Goal: Task Accomplishment & Management: Complete application form

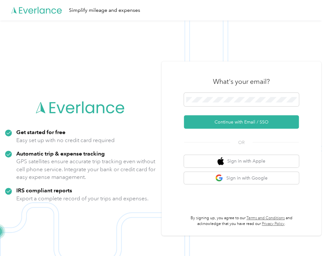
click at [10, 62] on img at bounding box center [161, 148] width 322 height 256
click at [235, 96] on span at bounding box center [241, 99] width 115 height 13
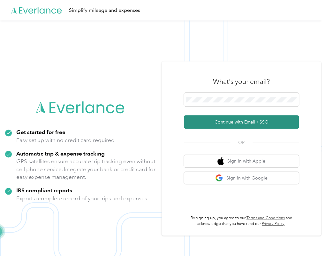
click at [223, 122] on button "Continue with Email / SSO" at bounding box center [241, 121] width 115 height 13
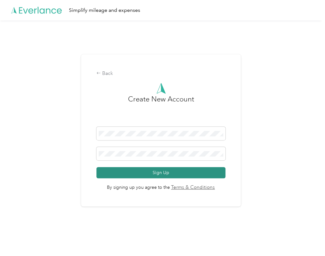
click at [175, 173] on button "Sign Up" at bounding box center [160, 172] width 129 height 11
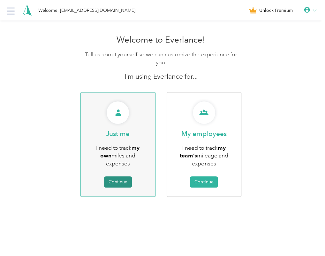
click at [127, 182] on button "Continue" at bounding box center [118, 181] width 28 height 11
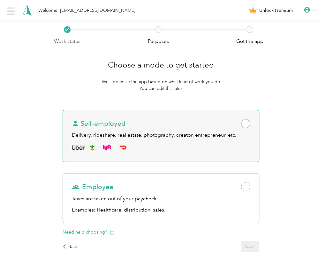
scroll to position [36, 0]
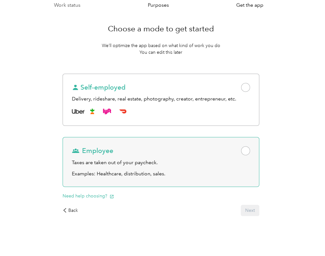
click at [166, 150] on div "Employee" at bounding box center [161, 150] width 178 height 9
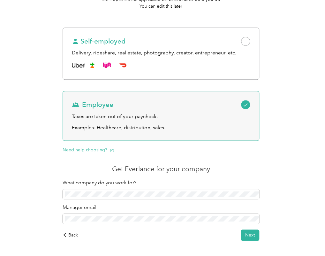
scroll to position [107, 0]
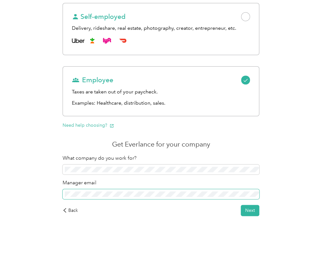
click at [129, 189] on span at bounding box center [161, 194] width 197 height 10
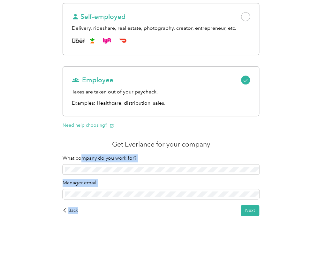
drag, startPoint x: 81, startPoint y: 162, endPoint x: 94, endPoint y: 203, distance: 43.0
click at [94, 203] on div "Choose a mode to get started We’ll optimize the app based on what kind of work …" at bounding box center [161, 81] width 215 height 286
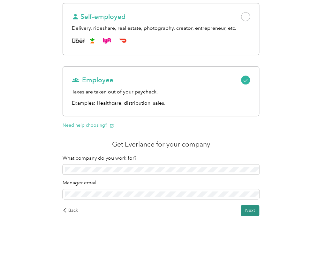
click at [246, 208] on button "Next" at bounding box center [250, 209] width 19 height 11
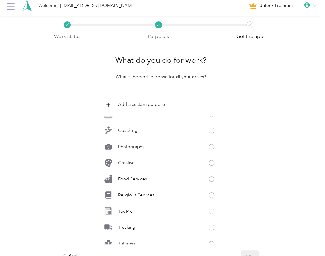
scroll to position [304, 0]
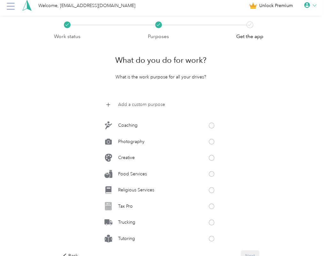
click at [121, 102] on p "Add a custom purpose" at bounding box center [141, 104] width 47 height 7
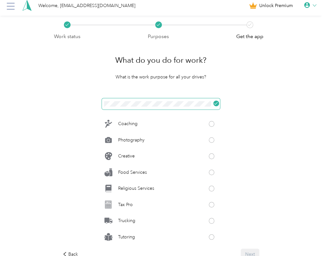
click button at bounding box center [216, 103] width 6 height 6
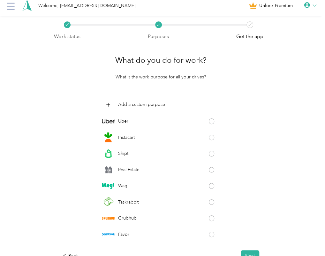
scroll to position [0, 0]
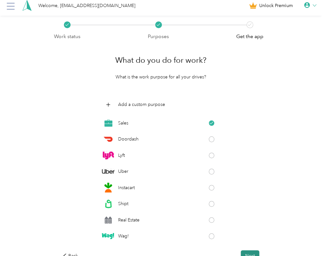
click at [257, 251] on button "Next" at bounding box center [250, 255] width 19 height 11
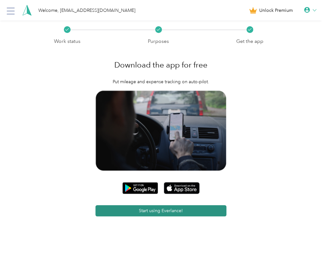
click at [160, 211] on button "Start using Everlance!" at bounding box center [161, 210] width 131 height 11
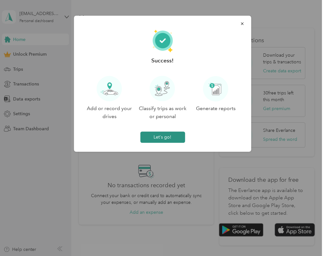
click at [148, 135] on button "Let's go!" at bounding box center [162, 136] width 45 height 11
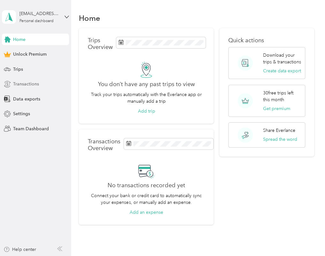
click at [23, 83] on span "Transactions" at bounding box center [26, 83] width 26 height 7
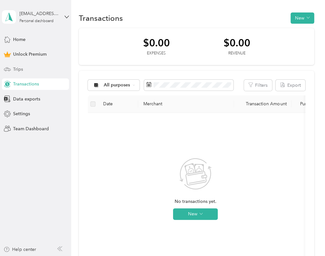
click at [22, 67] on span "Trips" at bounding box center [18, 69] width 10 height 7
